Goal: Transaction & Acquisition: Purchase product/service

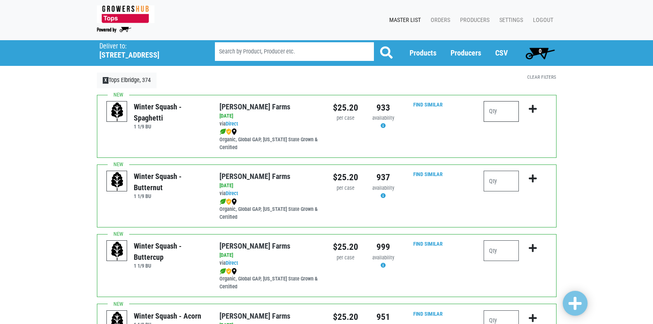
click at [487, 110] on input "number" at bounding box center [501, 111] width 35 height 21
click at [499, 184] on input "number" at bounding box center [501, 181] width 35 height 21
type input "1"
click at [531, 176] on icon "submit" at bounding box center [533, 178] width 8 height 9
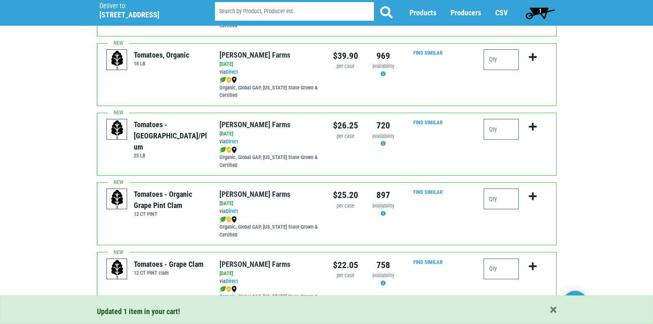
scroll to position [331, 0]
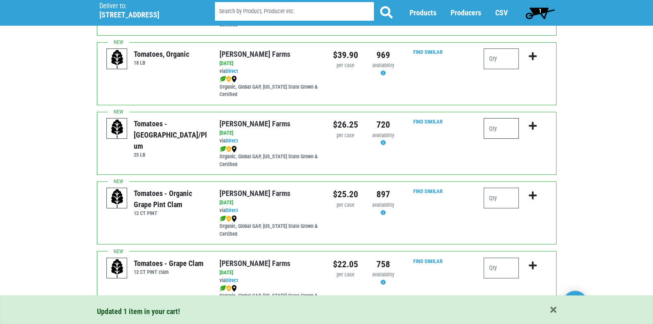
click at [506, 129] on input "number" at bounding box center [501, 128] width 35 height 21
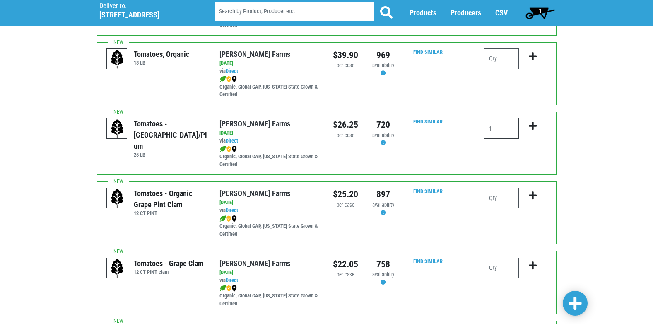
type input "1"
click at [535, 124] on icon "submit" at bounding box center [533, 125] width 8 height 9
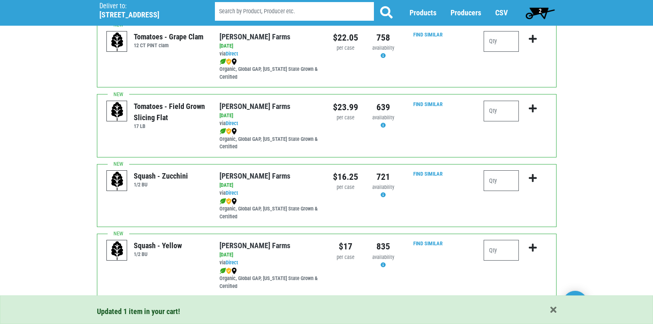
scroll to position [580, 0]
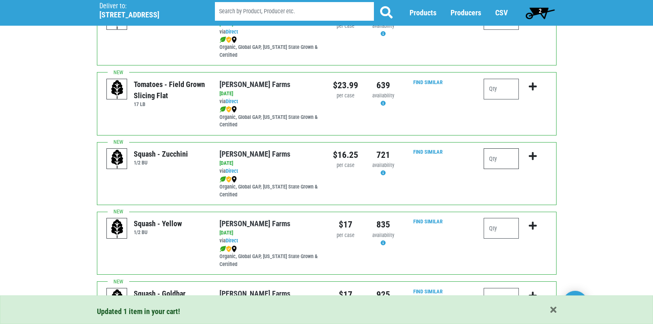
click at [497, 151] on input "number" at bounding box center [501, 158] width 35 height 21
type input "1"
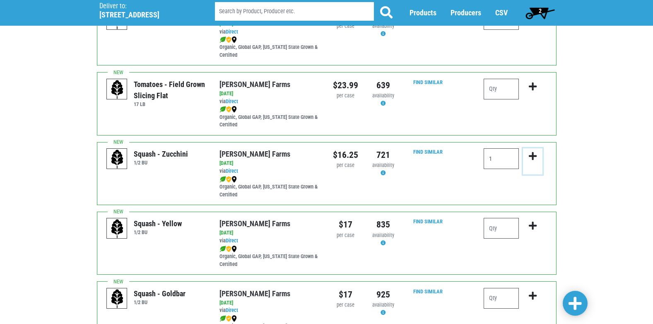
click at [534, 157] on icon "submit" at bounding box center [533, 156] width 8 height 9
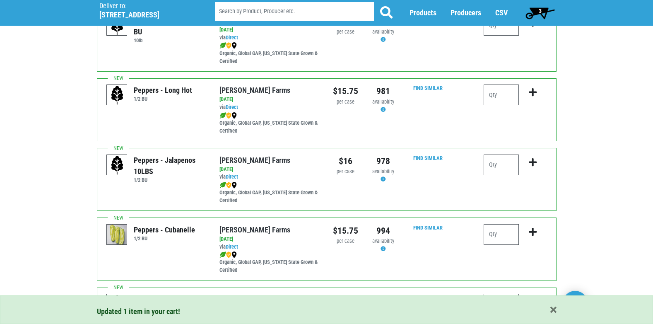
scroll to position [994, 0]
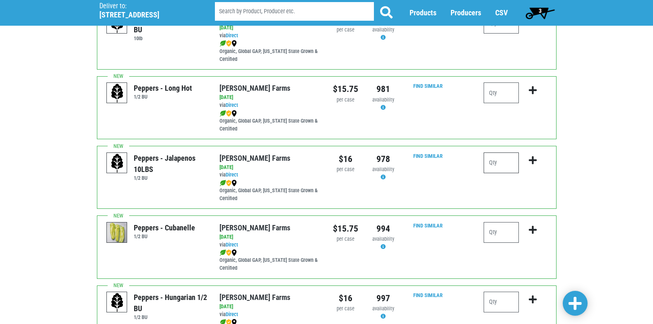
click at [496, 161] on input "number" at bounding box center [501, 162] width 35 height 21
type input "1"
click at [533, 159] on icon "submit" at bounding box center [533, 160] width 8 height 9
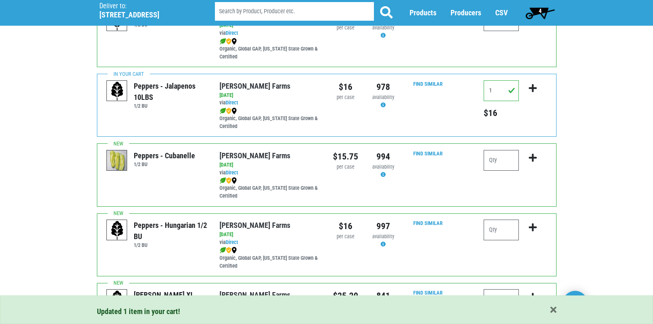
scroll to position [1077, 0]
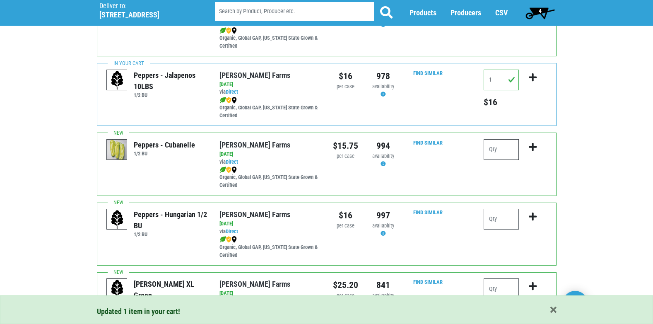
click at [499, 147] on input "number" at bounding box center [501, 149] width 35 height 21
type input "1"
click at [534, 147] on icon "submit" at bounding box center [533, 146] width 8 height 9
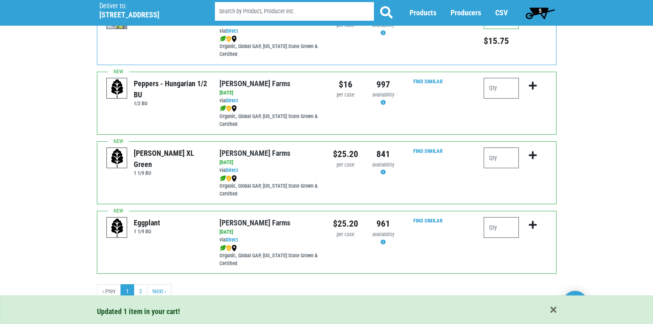
scroll to position [1210, 0]
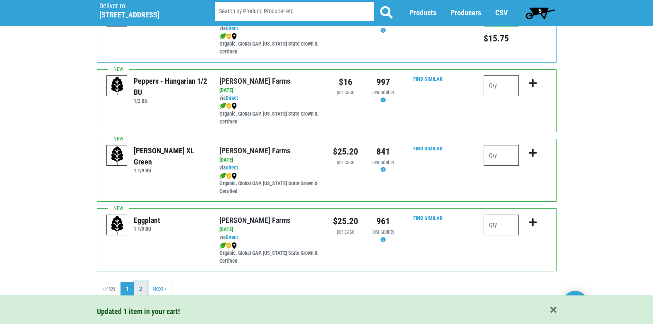
click at [142, 287] on link "2" at bounding box center [141, 289] width 14 height 15
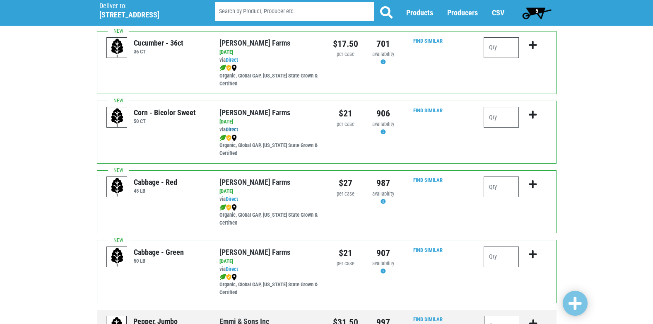
scroll to position [41, 0]
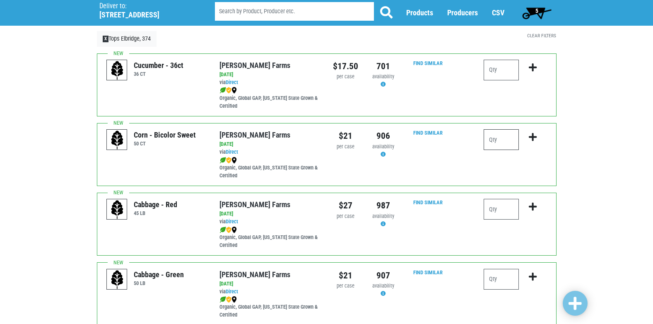
click at [494, 141] on input "number" at bounding box center [501, 139] width 35 height 21
type input "4"
click at [532, 136] on icon "submit" at bounding box center [533, 137] width 8 height 9
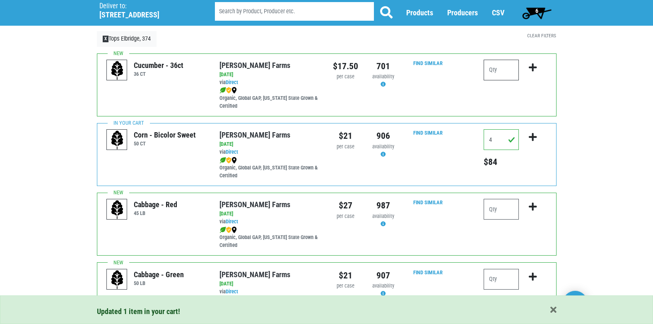
click at [494, 72] on input "number" at bounding box center [501, 70] width 35 height 21
type input "2"
click at [534, 68] on icon "submit" at bounding box center [533, 67] width 8 height 9
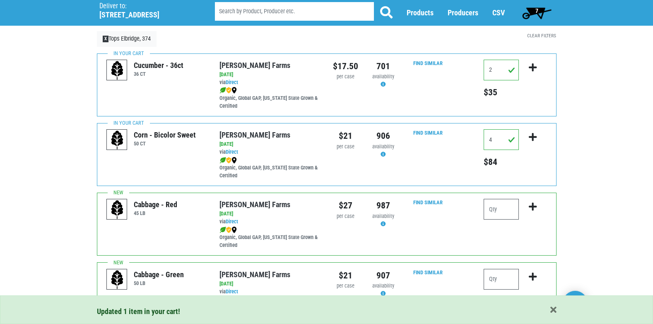
click at [539, 10] on span "7" at bounding box center [536, 13] width 37 height 17
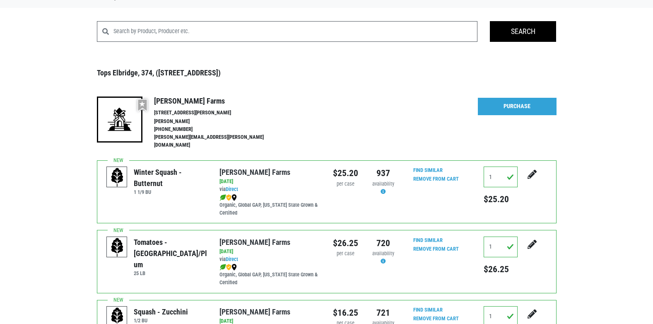
scroll to position [2, 0]
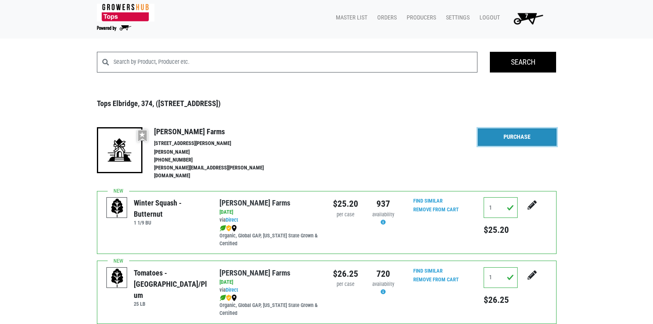
click at [523, 135] on link "Purchase" at bounding box center [517, 136] width 79 height 17
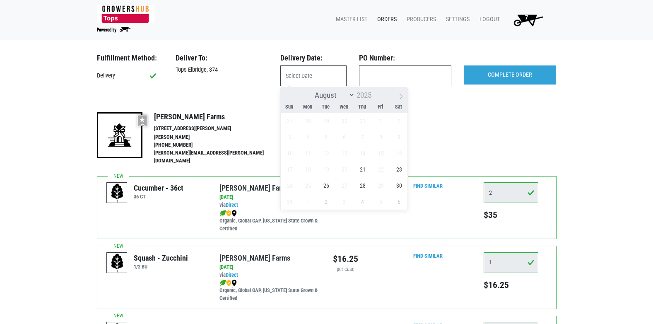
click at [335, 79] on input "text" at bounding box center [313, 75] width 66 height 21
click at [366, 170] on span "21" at bounding box center [362, 169] width 16 height 16
type input "2025-08-21"
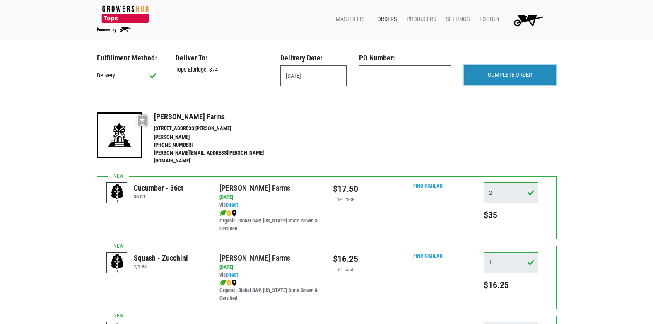
click at [527, 76] on input "COMPLETE ORDER" at bounding box center [510, 74] width 92 height 19
